Goal: Find specific page/section: Find specific page/section

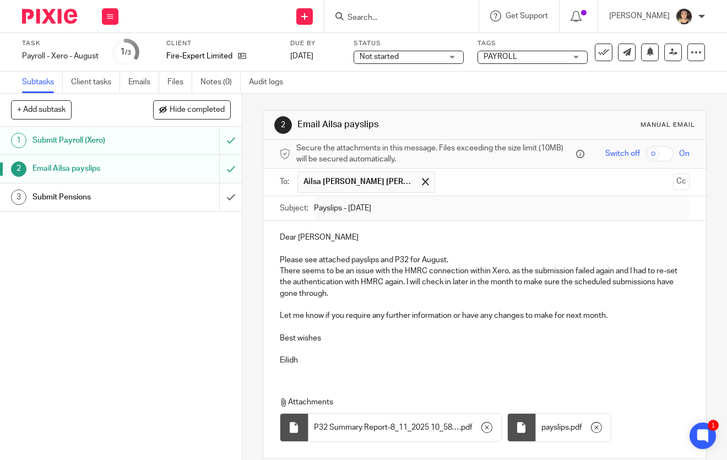
click at [385, 15] on input "Search" at bounding box center [395, 18] width 99 height 10
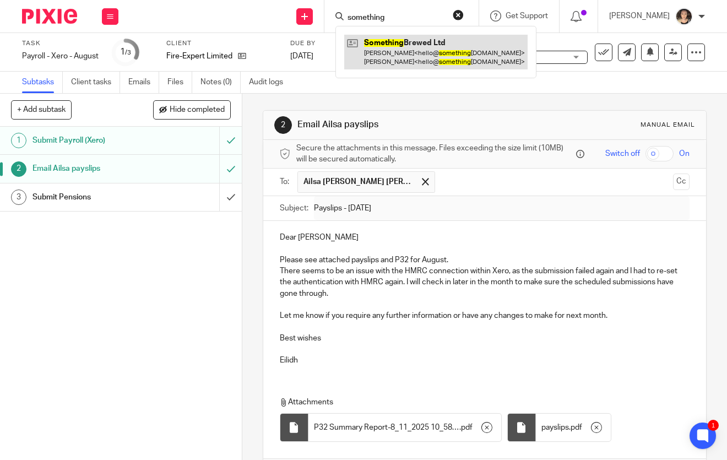
type input "something"
click at [416, 44] on link at bounding box center [435, 52] width 183 height 34
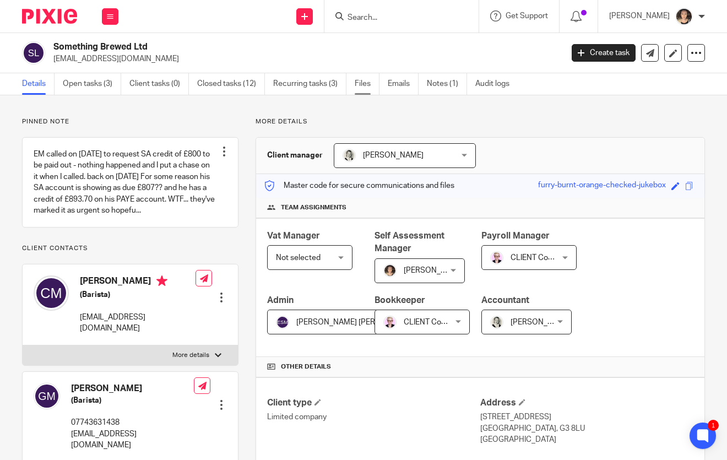
click at [367, 80] on link "Files" at bounding box center [367, 83] width 25 height 21
click at [365, 84] on link "Files" at bounding box center [367, 83] width 25 height 21
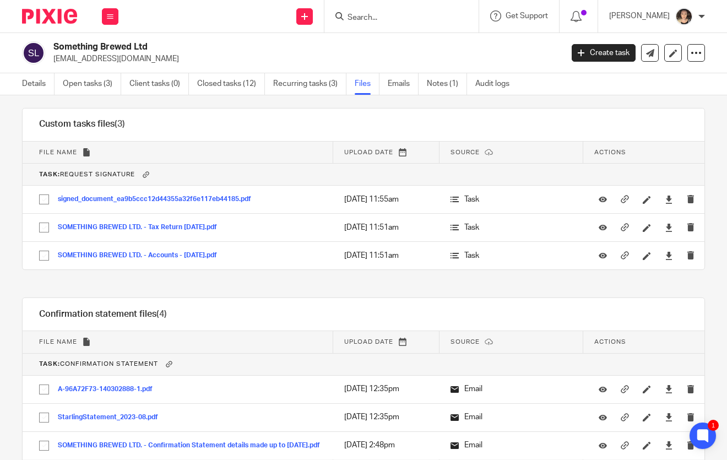
scroll to position [1750, 0]
click at [170, 45] on h2 "Something Brewed Ltd" at bounding box center [253, 47] width 401 height 12
